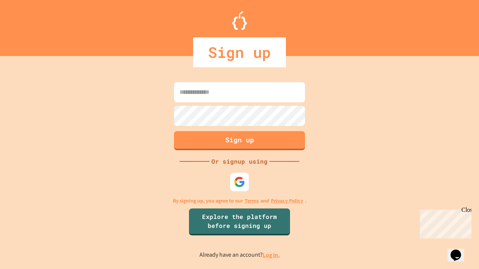
click at [271, 255] on link "Log in." at bounding box center [270, 255] width 17 height 8
